Goal: Use online tool/utility: Utilize a website feature to perform a specific function

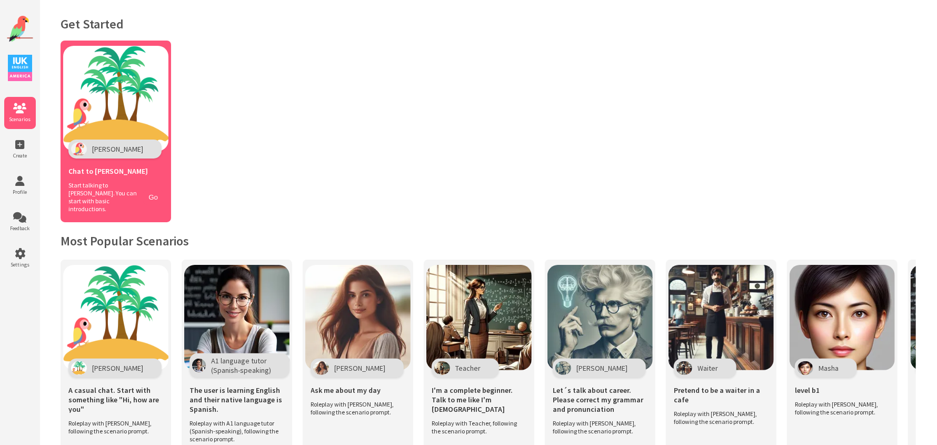
click at [116, 177] on div "Chat to [PERSON_NAME]" at bounding box center [115, 170] width 95 height 23
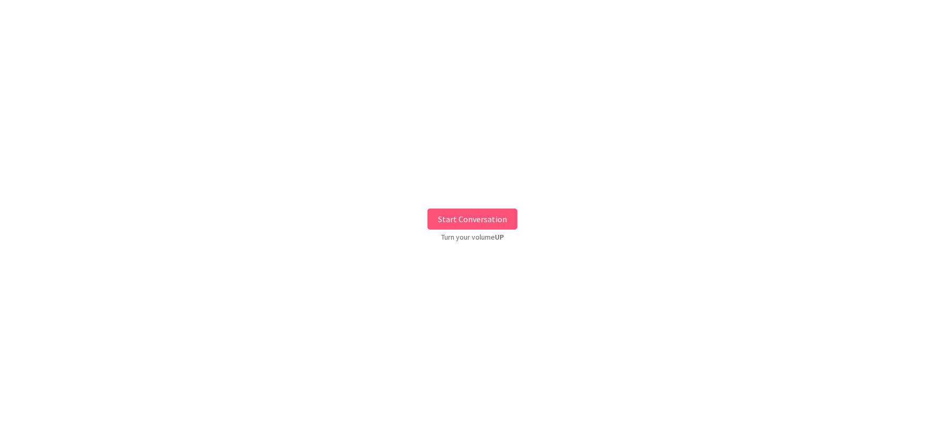
click at [510, 217] on button "Start Conversation" at bounding box center [473, 219] width 90 height 21
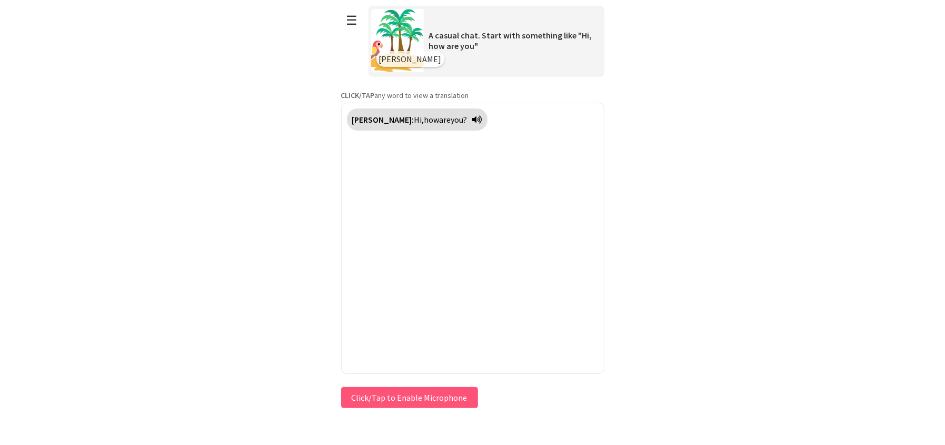
click at [461, 389] on button "Click/Tap to Enable Microphone" at bounding box center [409, 397] width 137 height 21
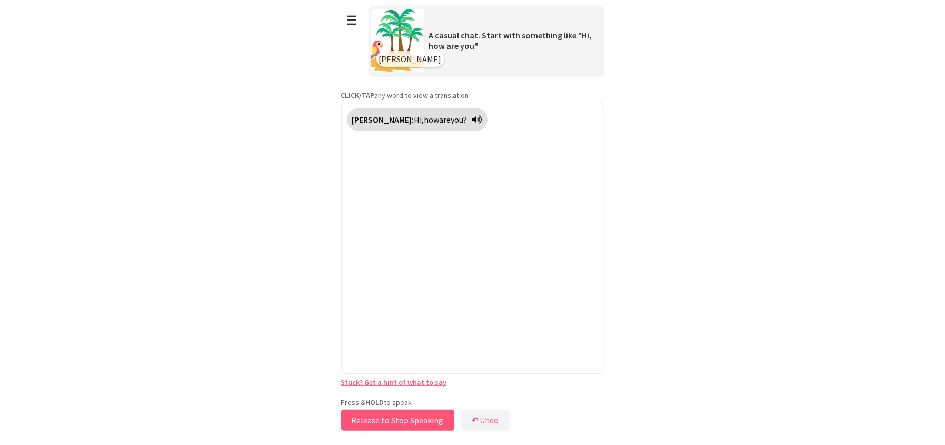
click at [376, 418] on button "Release to Stop Speaking" at bounding box center [397, 420] width 113 height 21
